Goal: Task Accomplishment & Management: Use online tool/utility

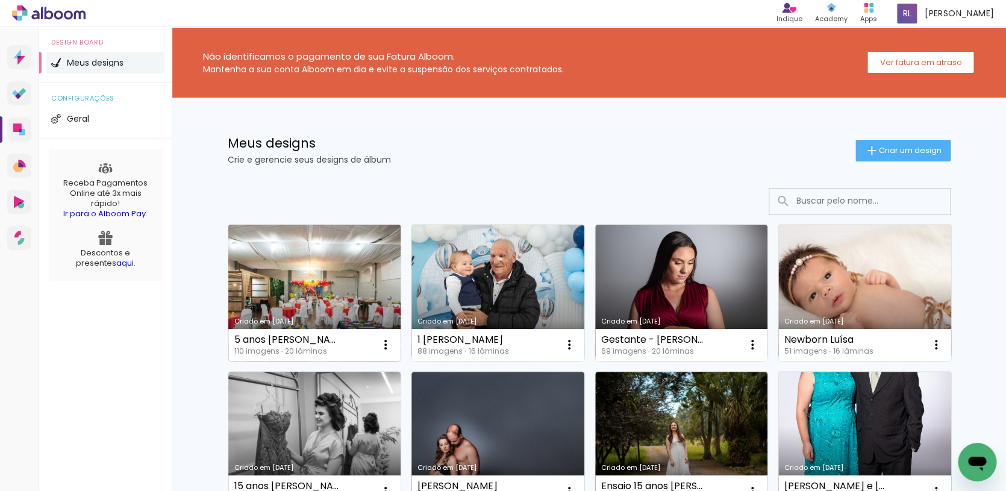
click at [321, 302] on link "Criado em [DATE]" at bounding box center [314, 293] width 173 height 136
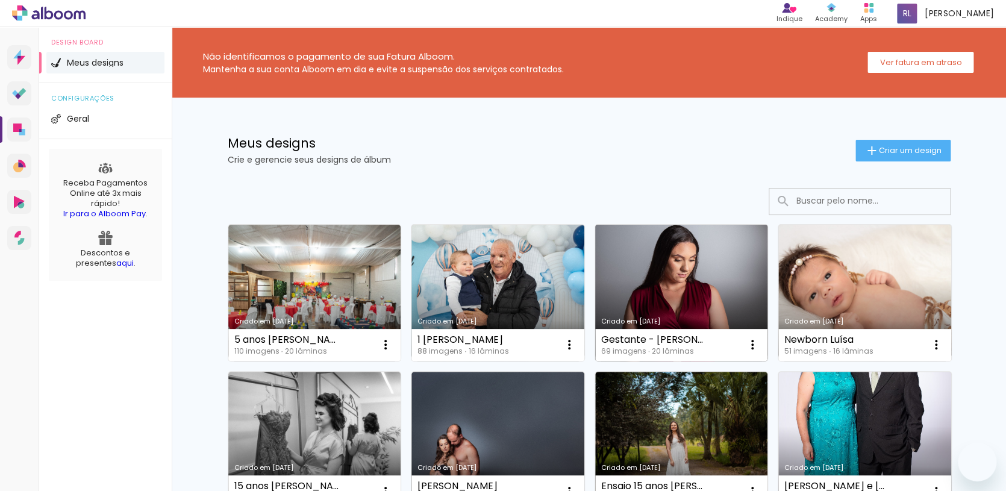
click at [673, 290] on link "Criado em [DATE]" at bounding box center [681, 293] width 173 height 136
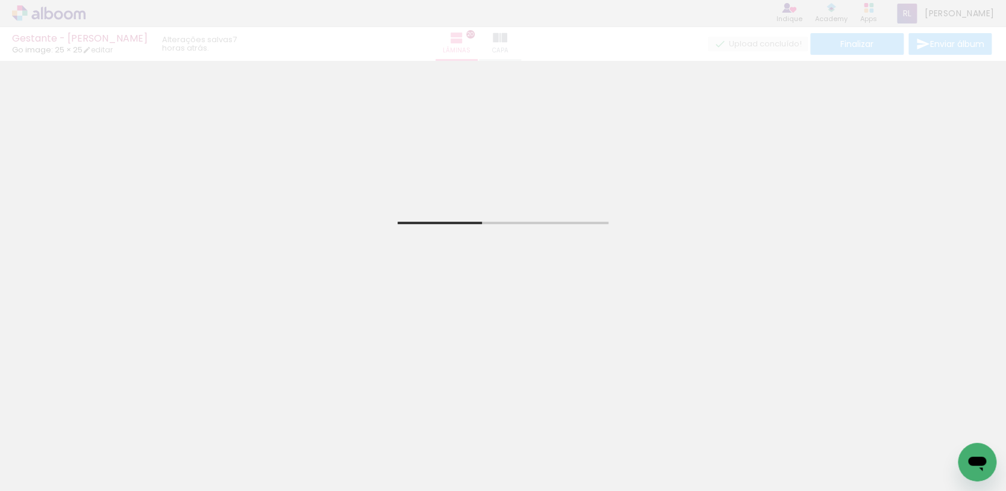
scroll to position [92, 0]
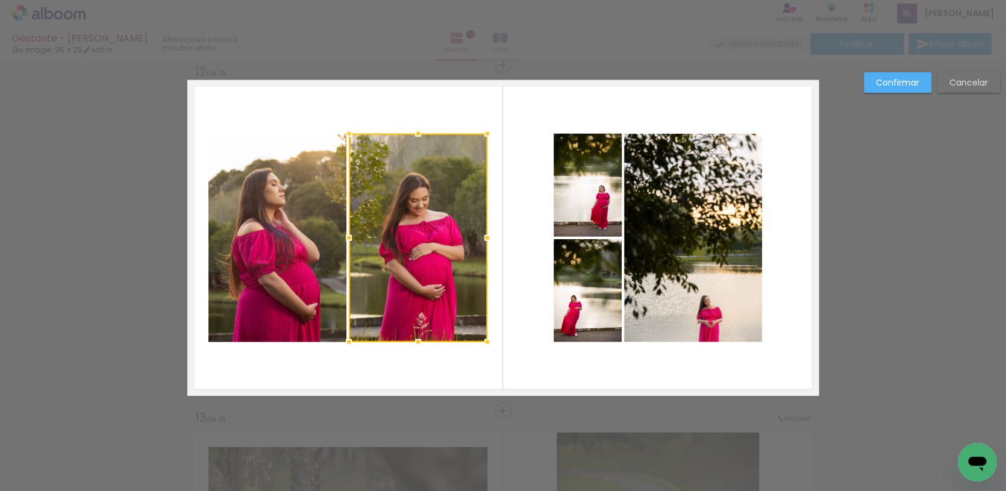
drag, startPoint x: 393, startPoint y: 141, endPoint x: 398, endPoint y: 147, distance: 7.4
click at [396, 145] on div at bounding box center [418, 238] width 139 height 208
click at [0, 0] on slot "Cancelar" at bounding box center [0, 0] width 0 height 0
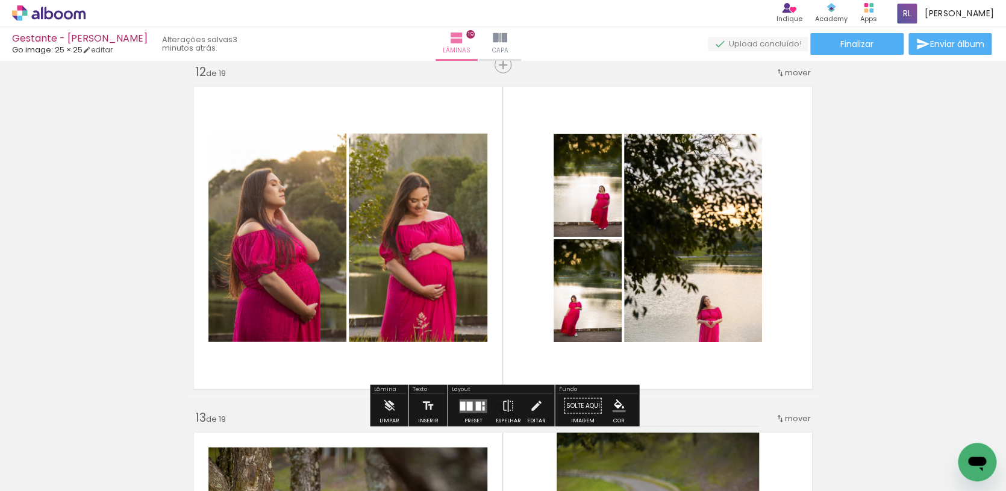
click at [364, 186] on div at bounding box center [449, 226] width 417 height 277
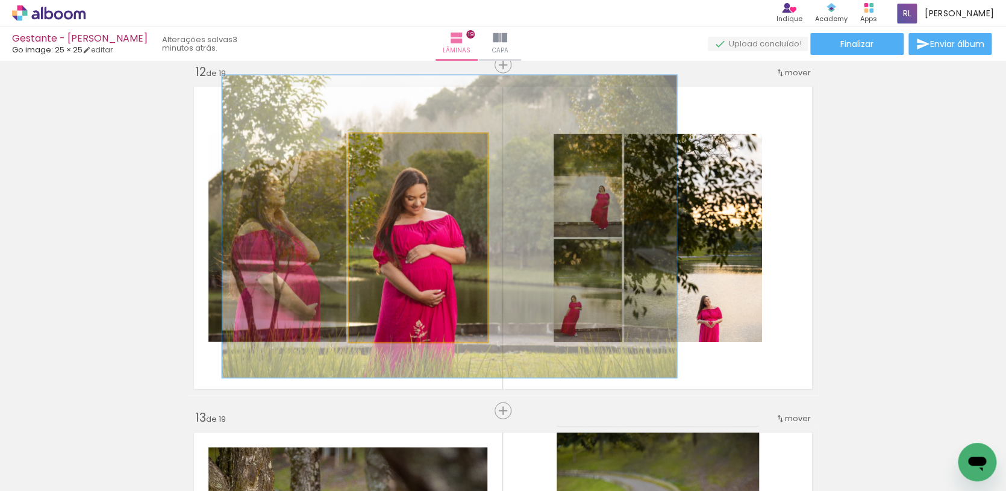
type paper-slider "145"
click at [396, 152] on div at bounding box center [398, 146] width 19 height 19
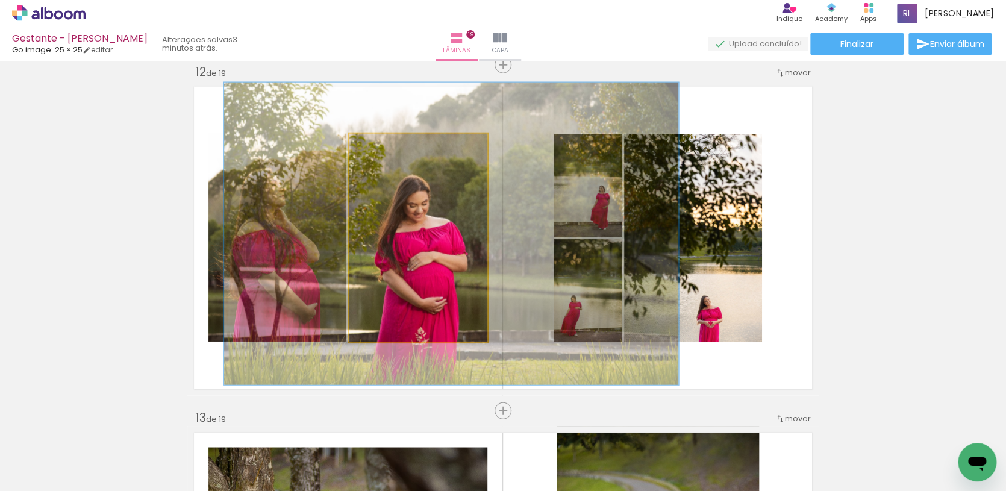
drag, startPoint x: 449, startPoint y: 243, endPoint x: 453, endPoint y: 255, distance: 12.6
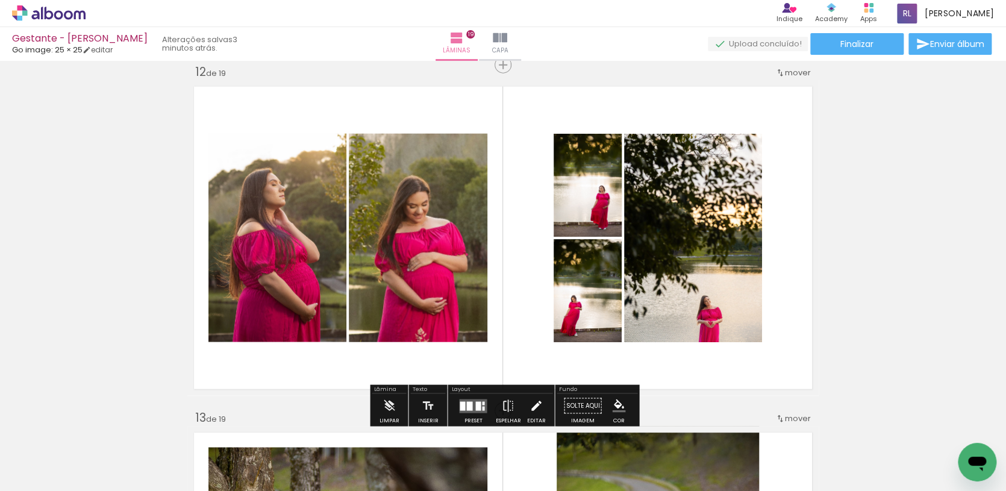
click at [529, 407] on iron-icon at bounding box center [535, 406] width 13 height 24
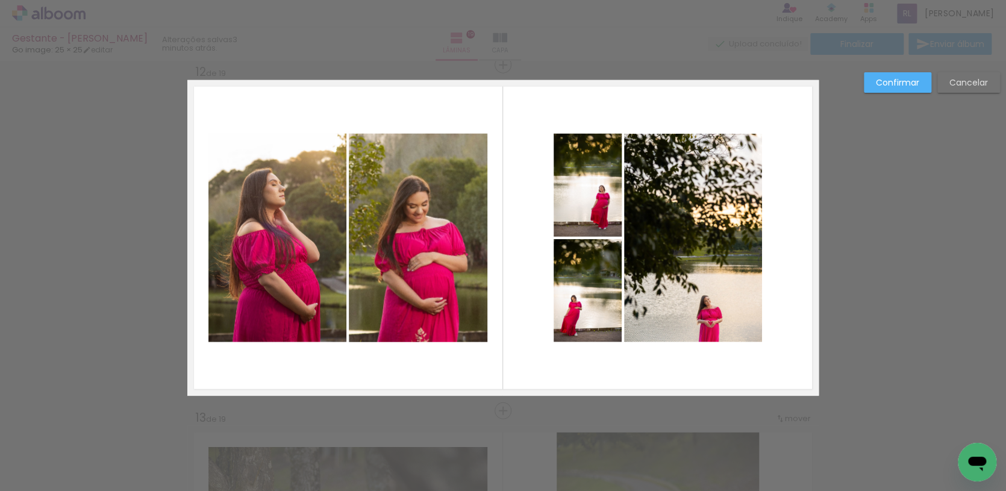
scroll to position [3818, 0]
click at [0, 0] on slot "Cancelar" at bounding box center [0, 0] width 0 height 0
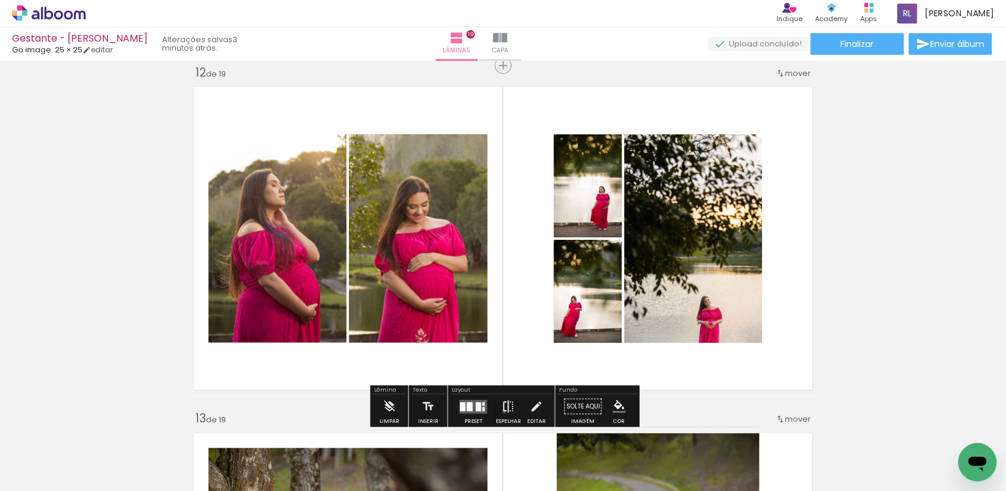
click at [501, 411] on iron-icon at bounding box center [507, 407] width 13 height 24
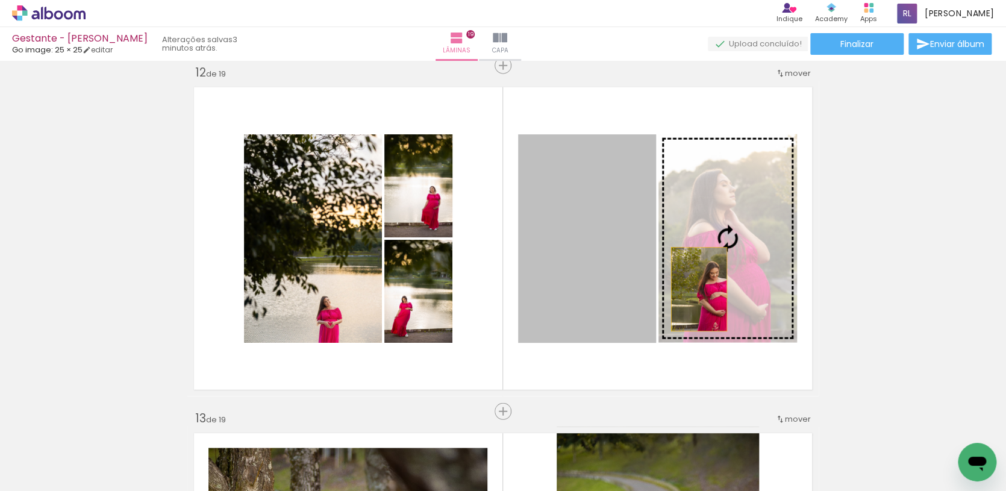
drag, startPoint x: 619, startPoint y: 305, endPoint x: 713, endPoint y: 289, distance: 94.8
click at [0, 0] on slot at bounding box center [0, 0] width 0 height 0
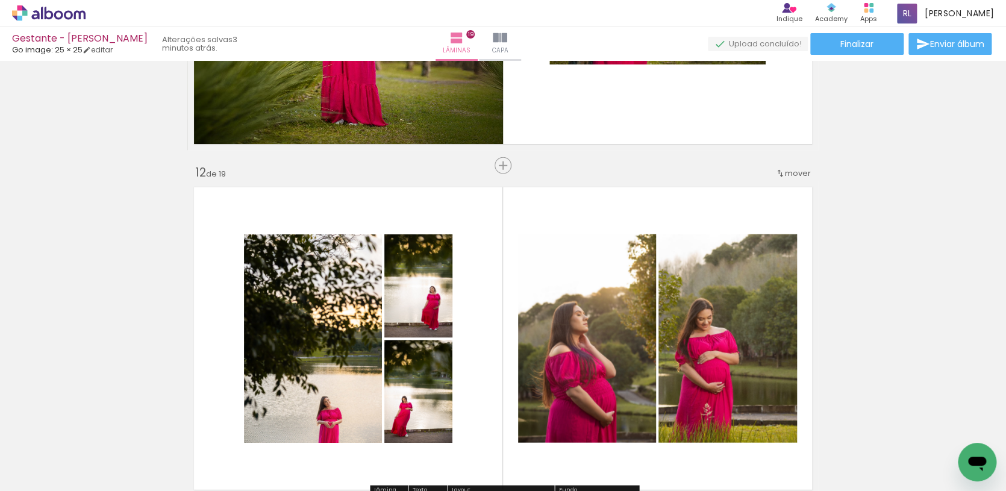
scroll to position [3810, 0]
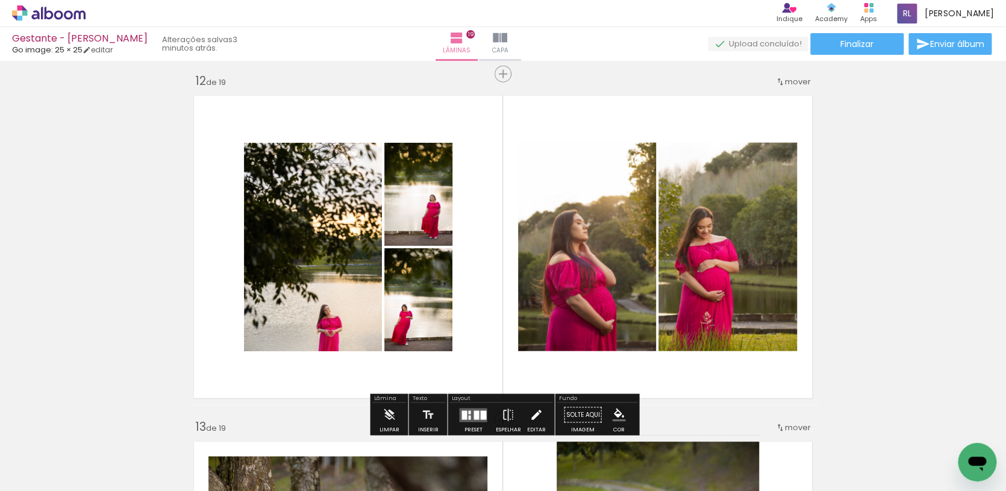
click at [531, 410] on iron-icon at bounding box center [535, 415] width 13 height 24
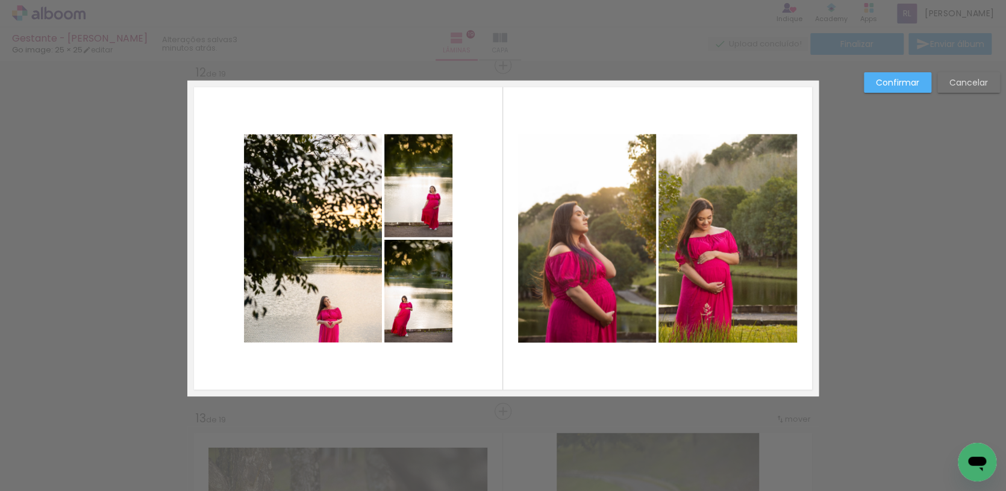
scroll to position [3819, 0]
click at [0, 0] on slot "Cancelar" at bounding box center [0, 0] width 0 height 0
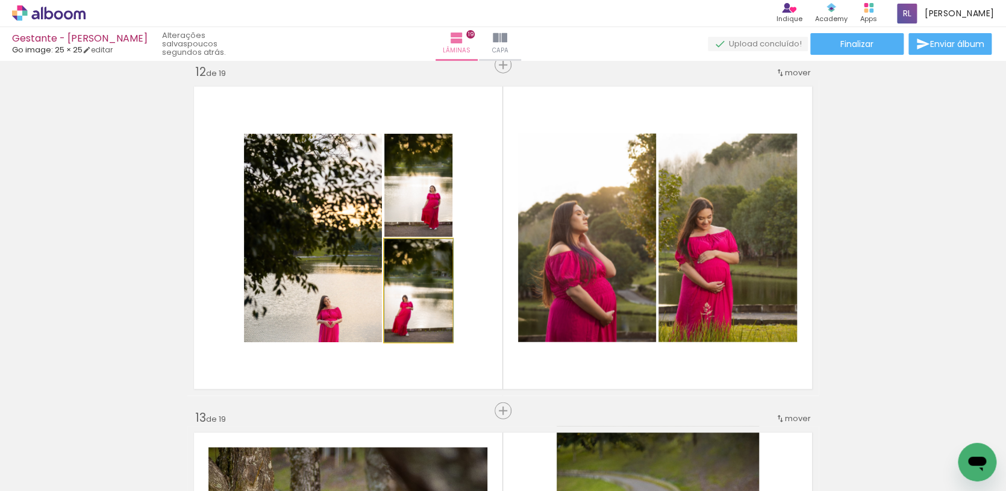
drag, startPoint x: 407, startPoint y: 311, endPoint x: 425, endPoint y: 313, distance: 17.5
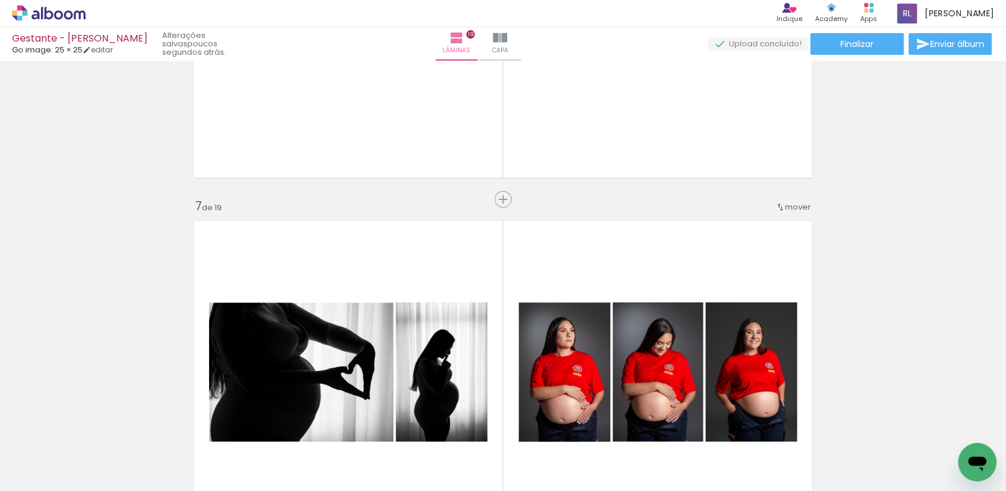
scroll to position [2158, 0]
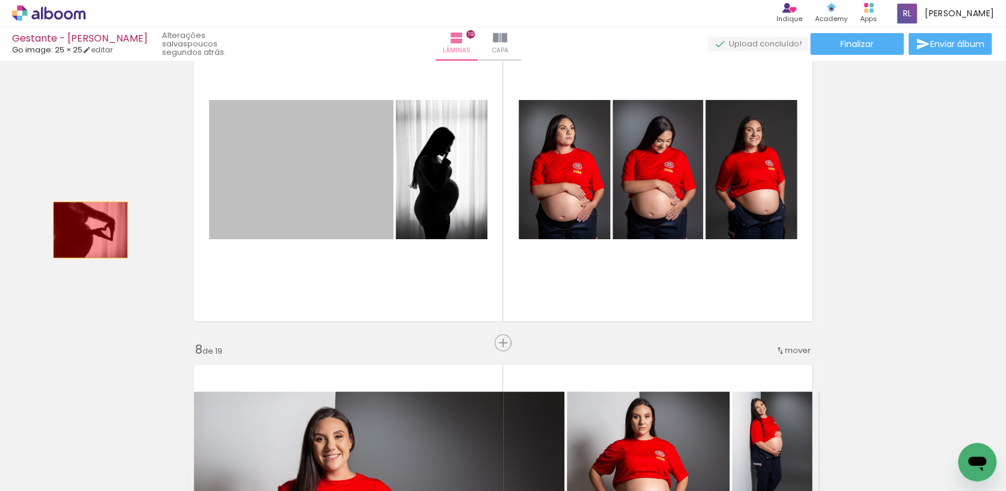
drag, startPoint x: 329, startPoint y: 214, endPoint x: 386, endPoint y: 208, distance: 56.3
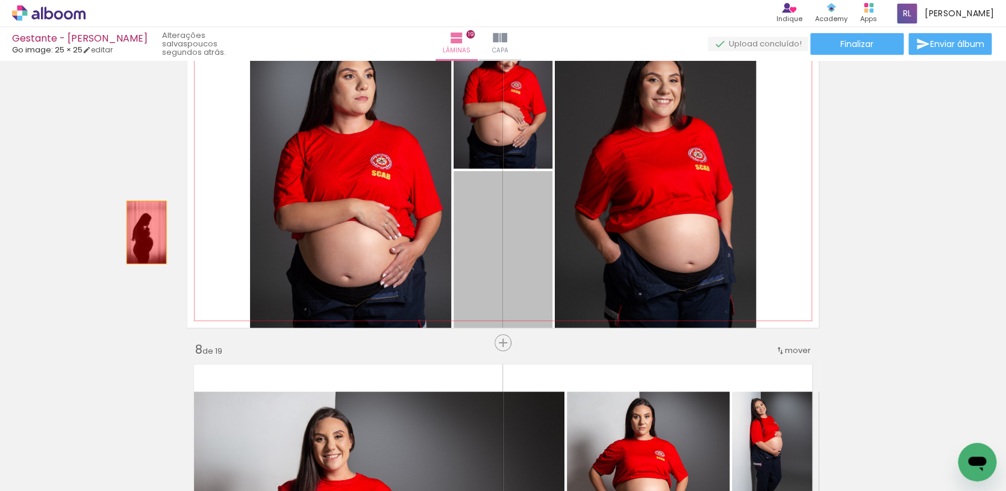
drag, startPoint x: 506, startPoint y: 260, endPoint x: 146, endPoint y: 233, distance: 360.6
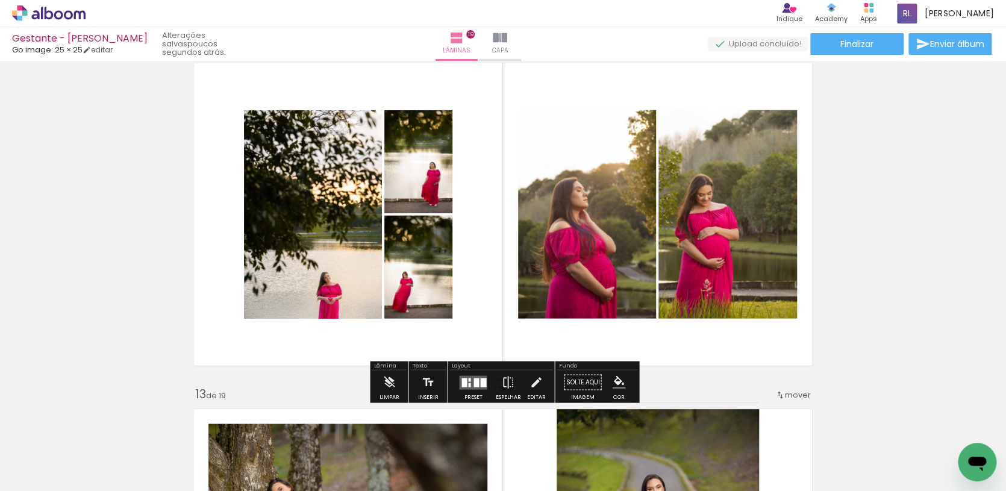
scroll to position [3844, 0]
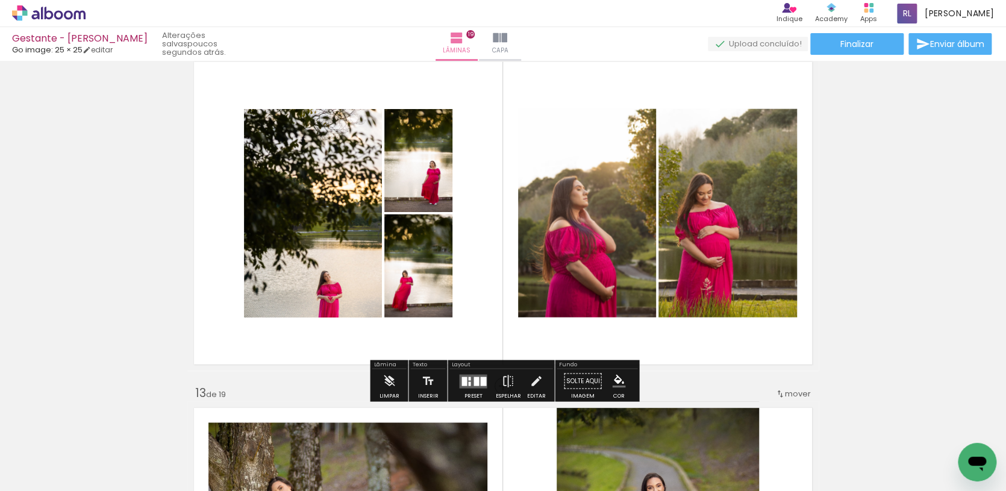
click at [475, 386] on quentale-layouter at bounding box center [473, 381] width 28 height 14
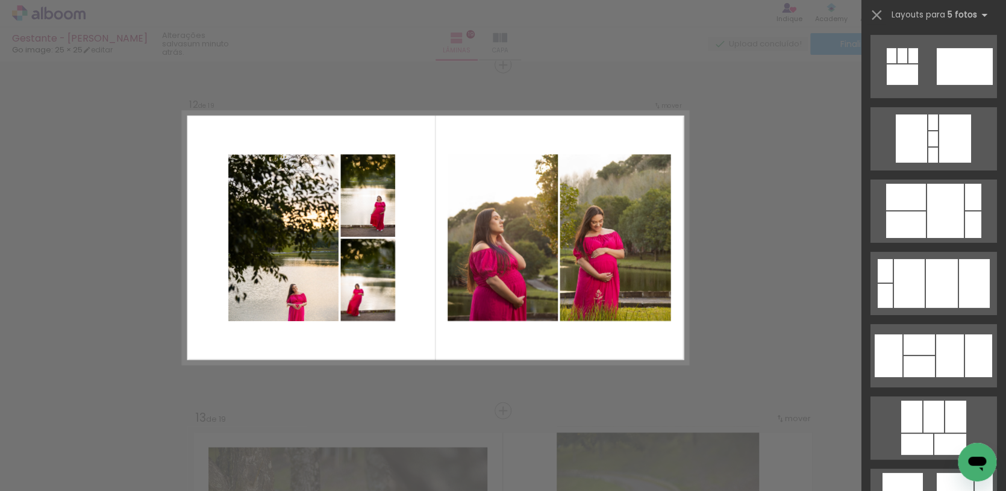
scroll to position [7300, 0]
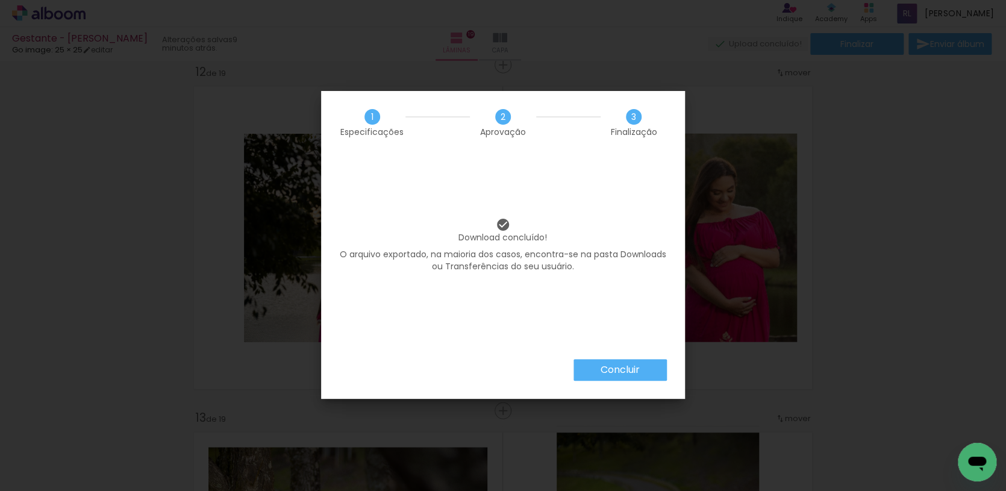
scroll to position [0, 96]
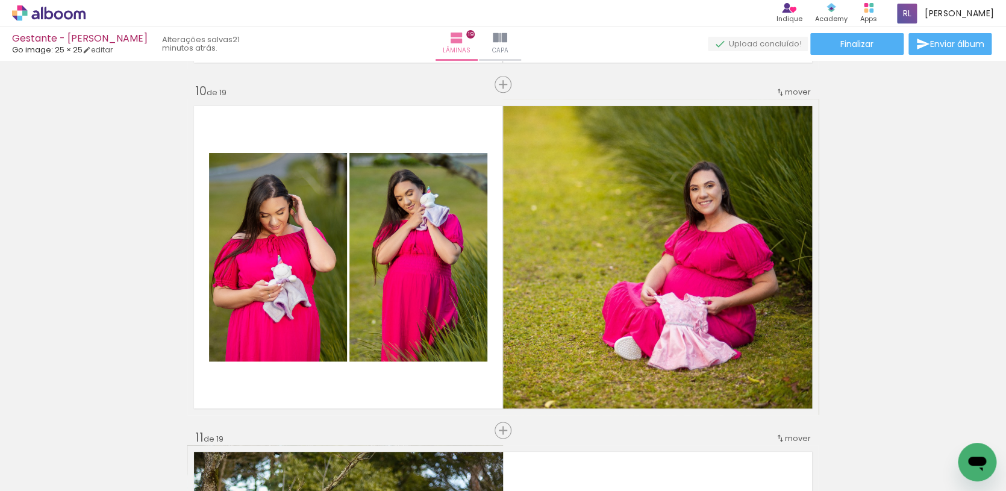
scroll to position [0, 96]
